Goal: Find specific page/section: Find specific page/section

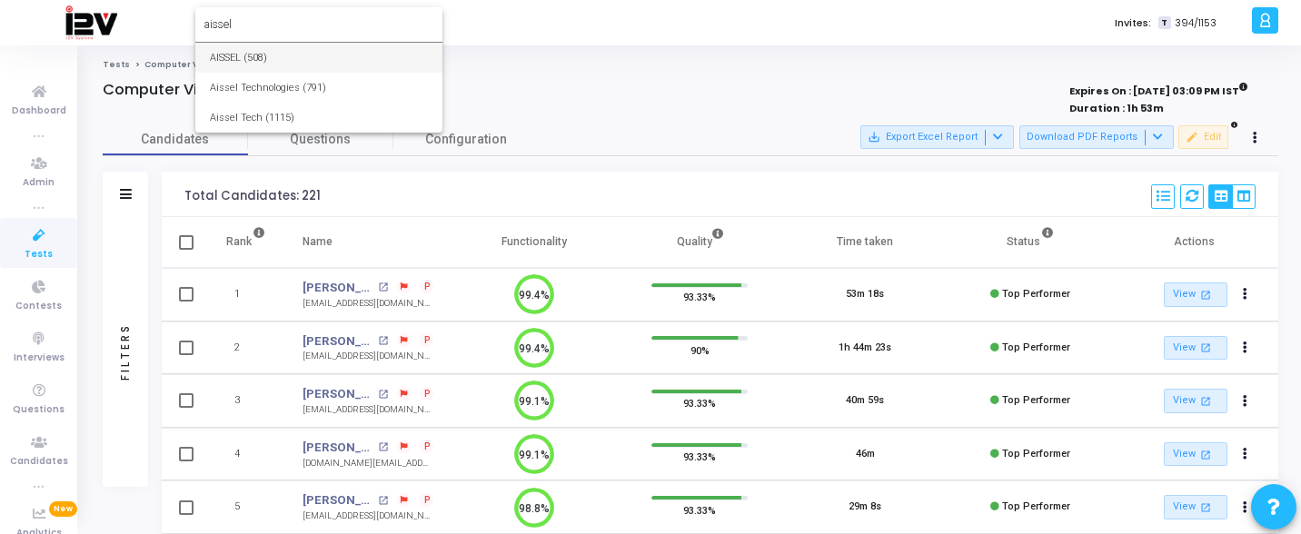
click at [272, 18] on input "aissel" at bounding box center [318, 24] width 229 height 16
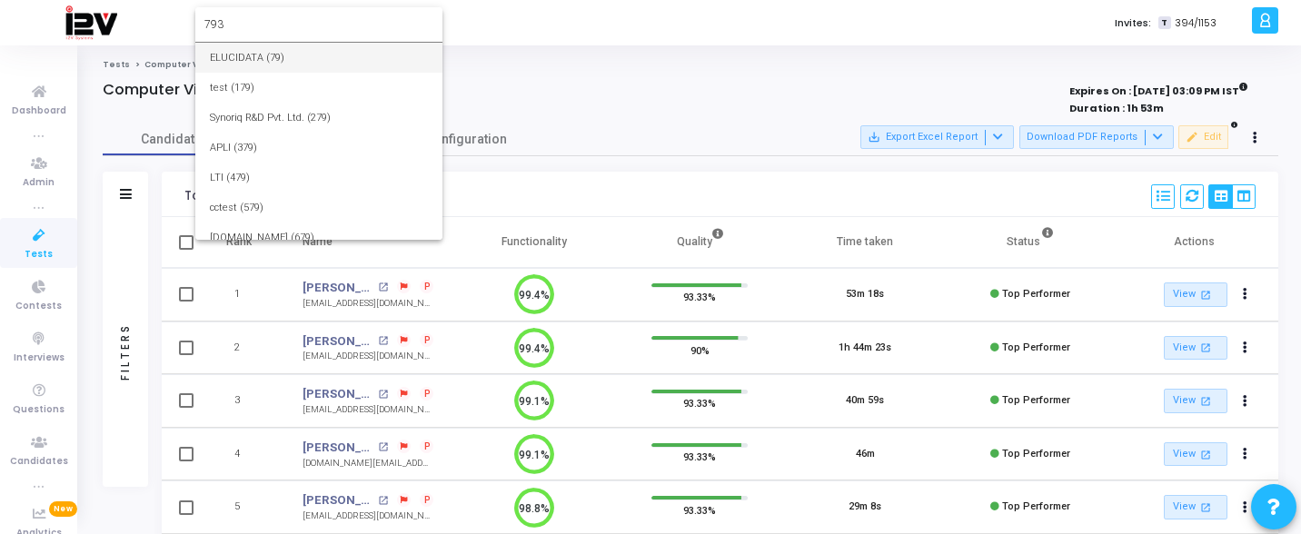
type input "793"
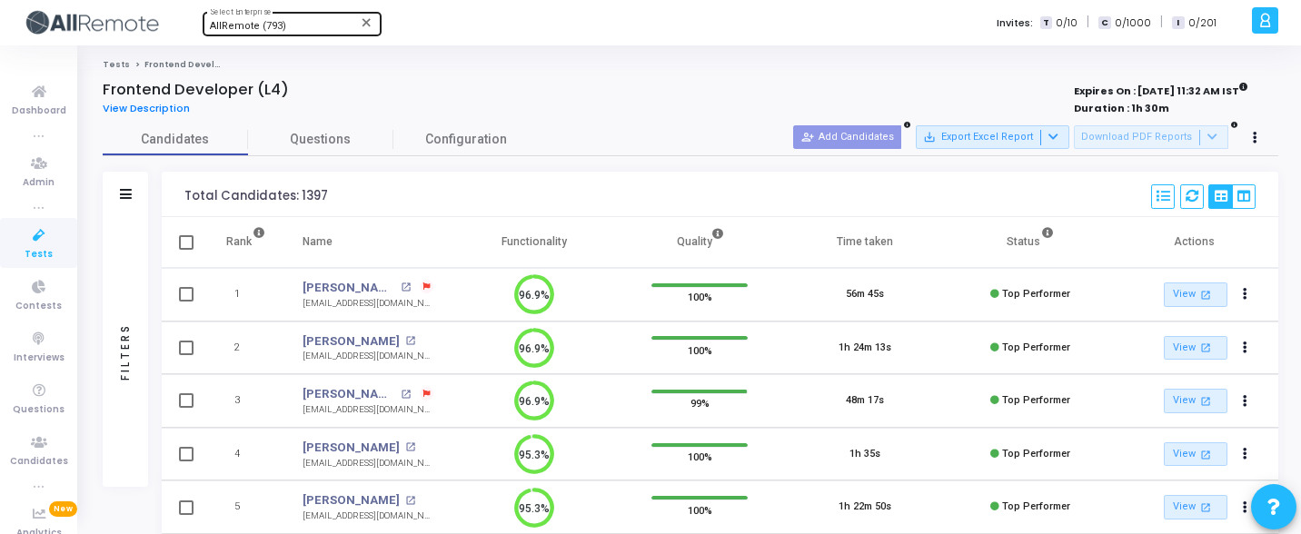
click at [299, 25] on div "AllRemote (793)" at bounding box center [283, 26] width 147 height 11
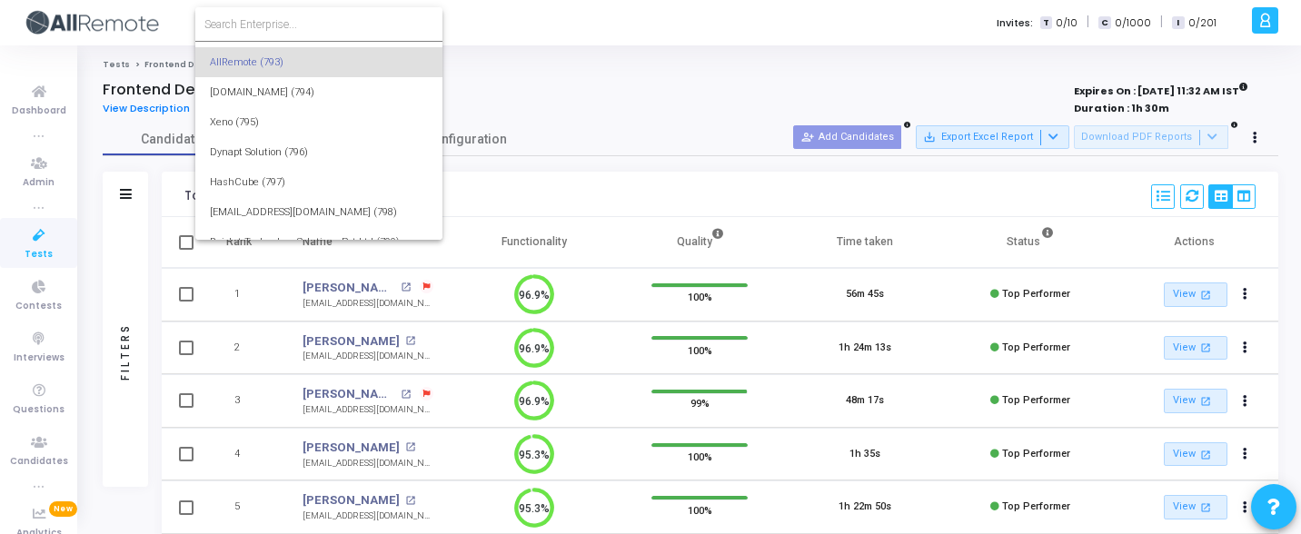
click at [299, 25] on input at bounding box center [318, 24] width 229 height 16
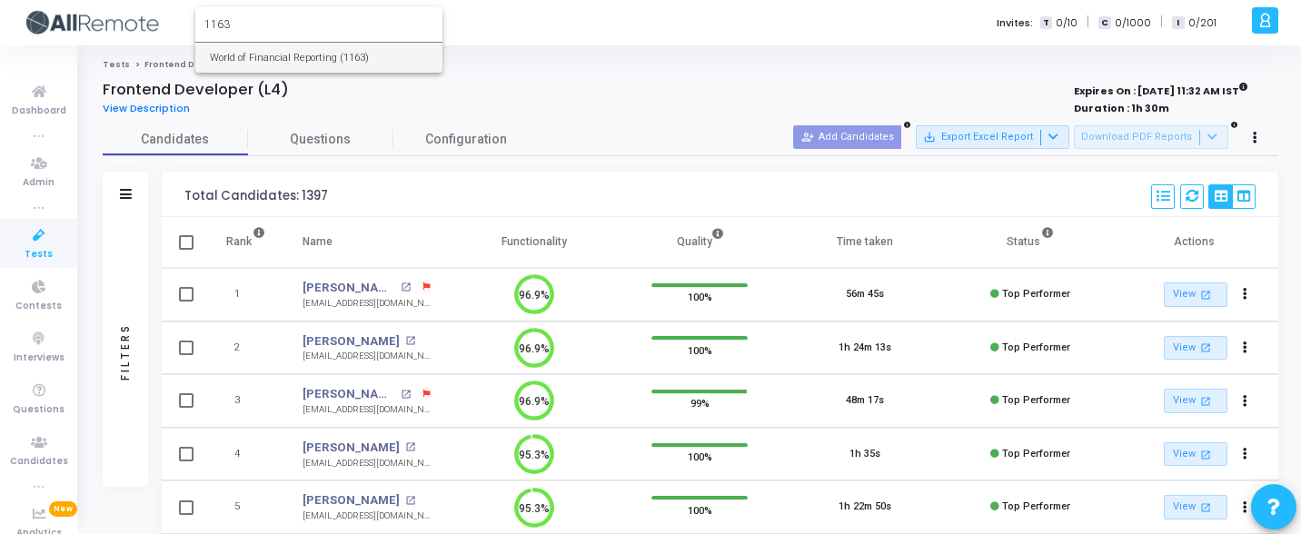
type input "1163"
click at [544, 91] on div at bounding box center [650, 267] width 1301 height 534
